Goal: Ask a question

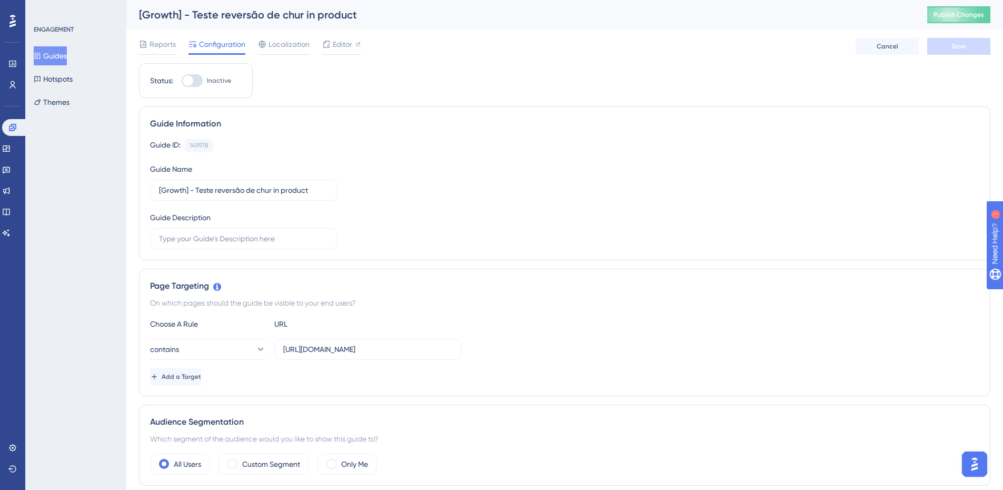
click at [969, 456] on img "Open AI Assistant Launcher" at bounding box center [974, 463] width 19 height 19
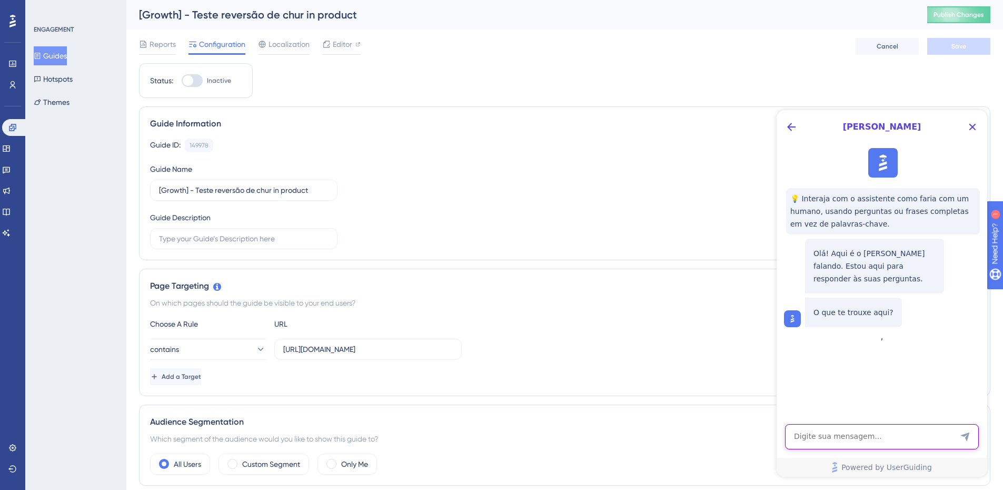
click at [883, 437] on textarea "AI Assistant Text Input" at bounding box center [882, 436] width 194 height 25
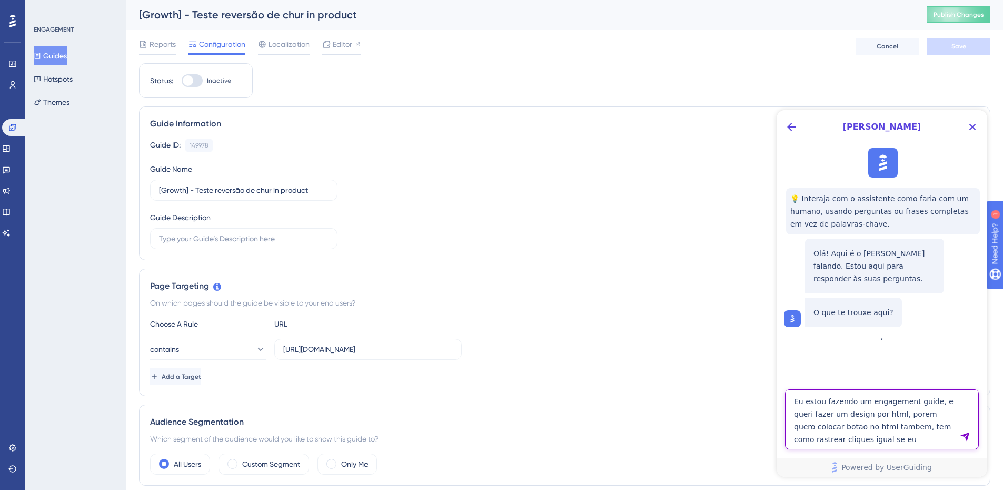
type textarea "Eu estou fazendo um engagement guide, e queri fazer um design por html, porem q…"
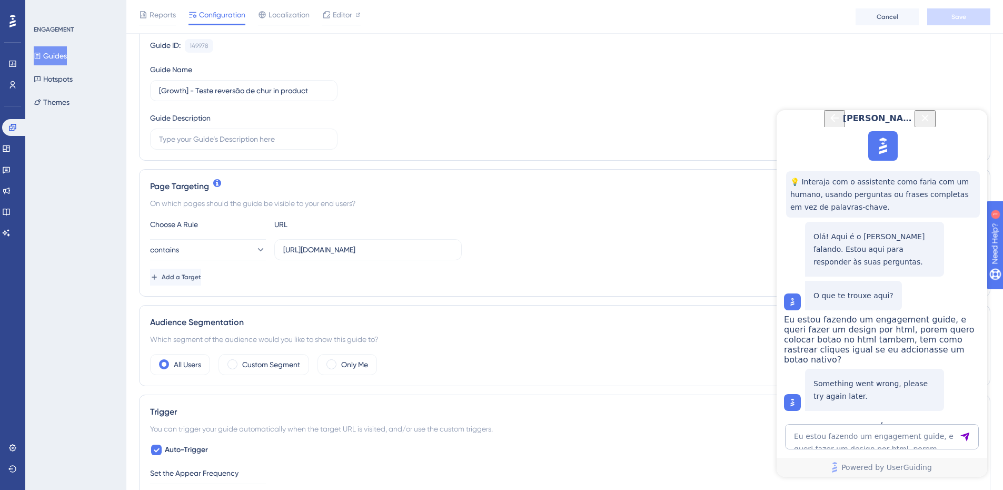
scroll to position [105, 0]
click at [891, 314] on span "Eu estou fazendo um engagement guide, e queri fazer um design por html, porem q…" at bounding box center [879, 339] width 191 height 50
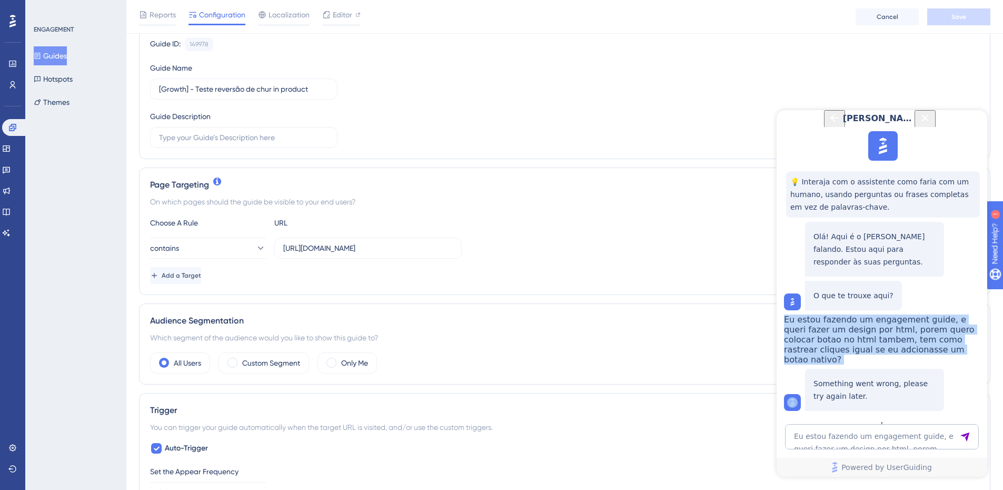
click at [891, 314] on span "Eu estou fazendo um engagement guide, e queri fazer um design por html, porem q…" at bounding box center [879, 339] width 191 height 50
copy span "Eu estou fazendo um engagement guide, e queri fazer um design por html, porem q…"
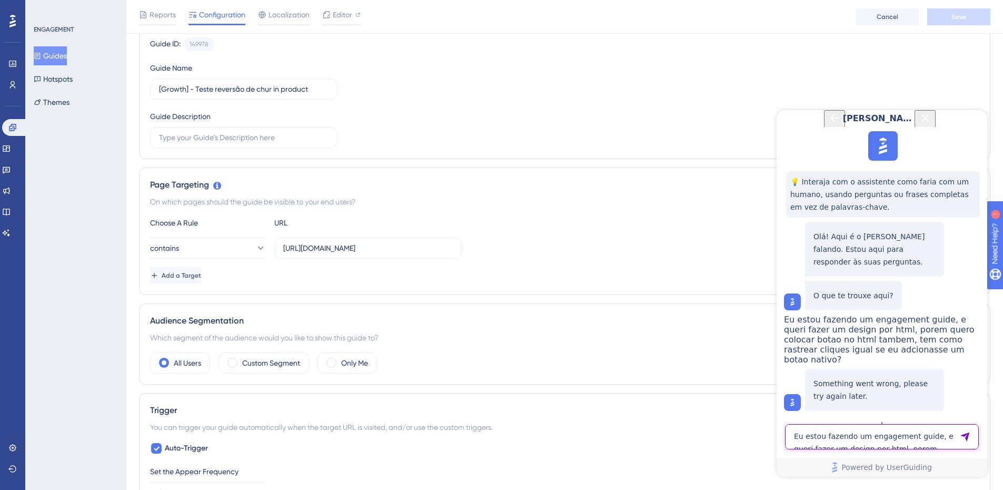
click at [833, 443] on textarea "Eu estou fazendo um engagement guide, e queri fazer um design por html, porem q…" at bounding box center [882, 436] width 194 height 25
paste textarea "Eu estou fazendo um engagement guide, e queri fazer um design por html, porem q…"
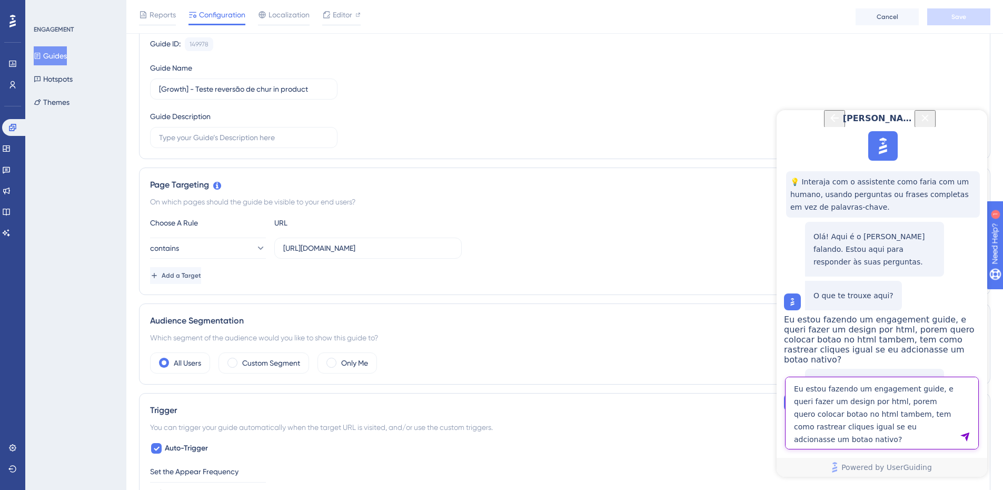
type textarea "Eu estou fazendo um engagement guide, e queri fazer um design por html, porem q…"
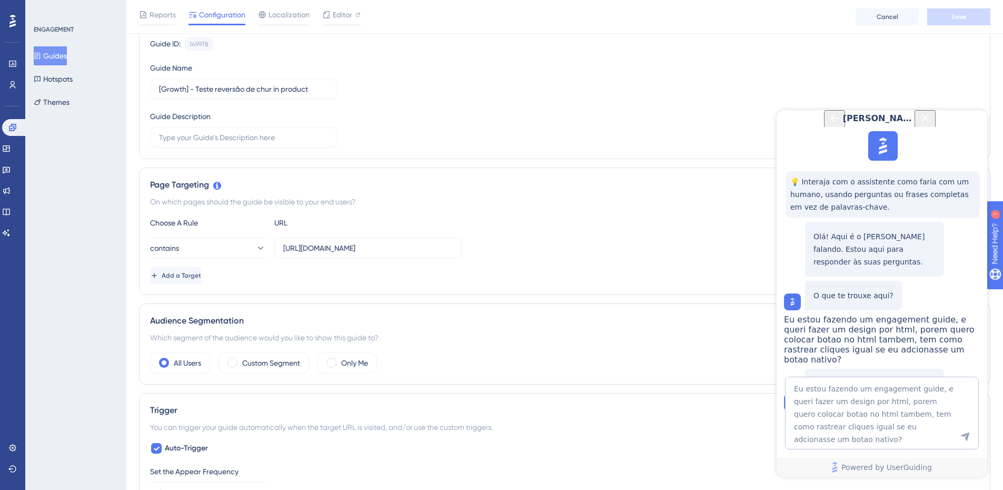
click at [966, 437] on icon "Send Message" at bounding box center [965, 436] width 11 height 11
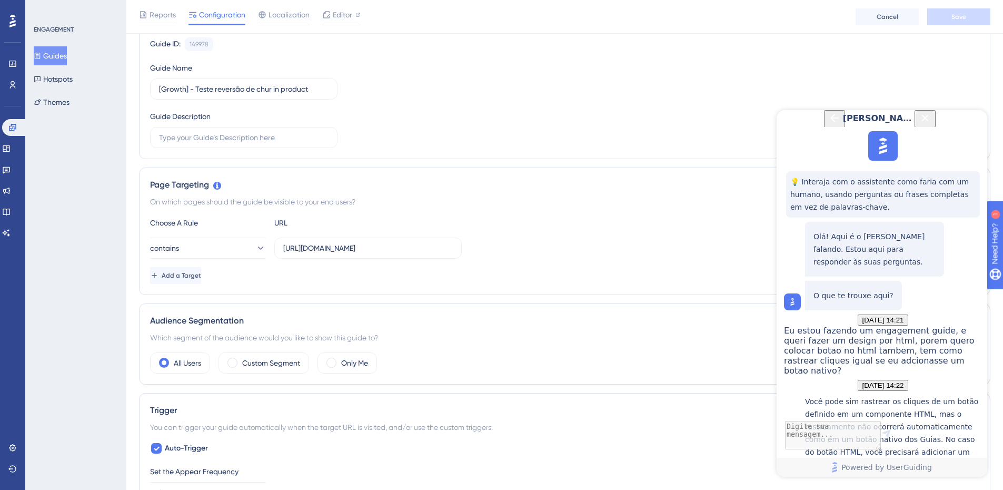
scroll to position [279, 0]
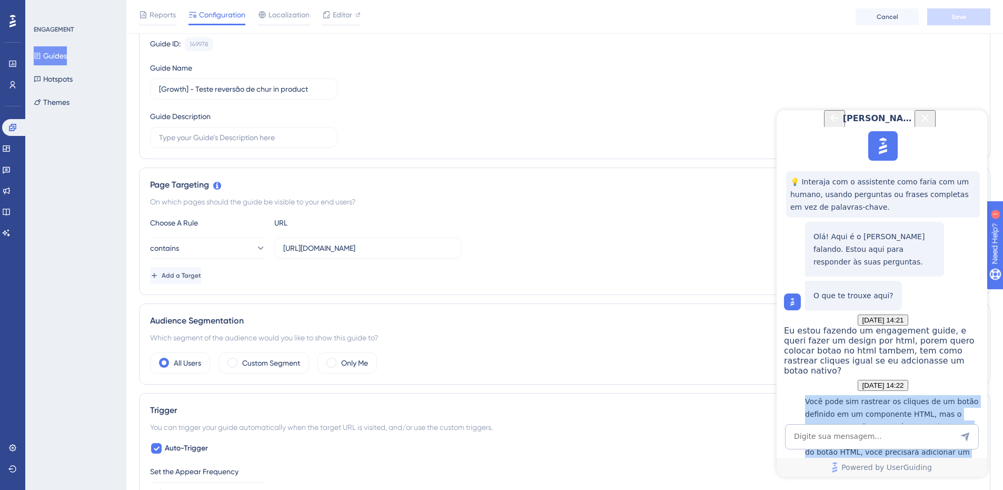
drag, startPoint x: 891, startPoint y: 318, endPoint x: 800, endPoint y: 219, distance: 133.8
click at [800, 395] on div "Você pode sim rastrear os cliques de um botão definido em um componente HTML, m…" at bounding box center [883, 481] width 198 height 172
copy p "Você pode sim rastrear os cliques de um botão definido em um componente HTML, m…"
